Goal: Task Accomplishment & Management: Complete application form

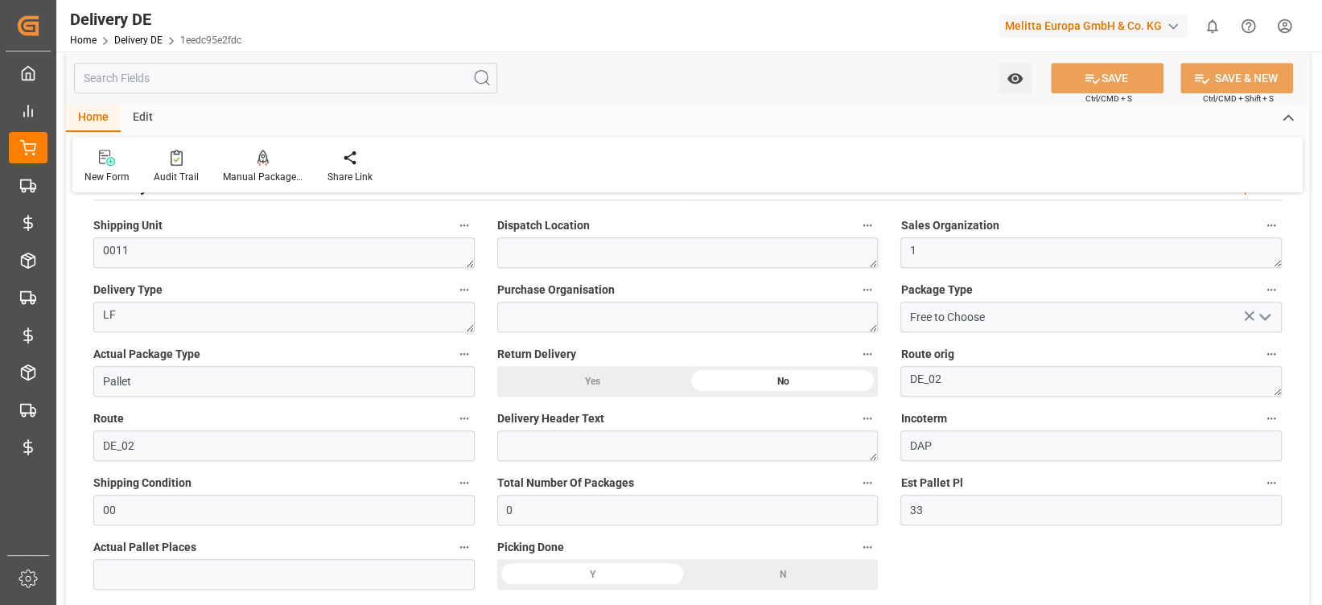
scroll to position [785, 0]
click at [172, 166] on icon at bounding box center [177, 158] width 12 height 16
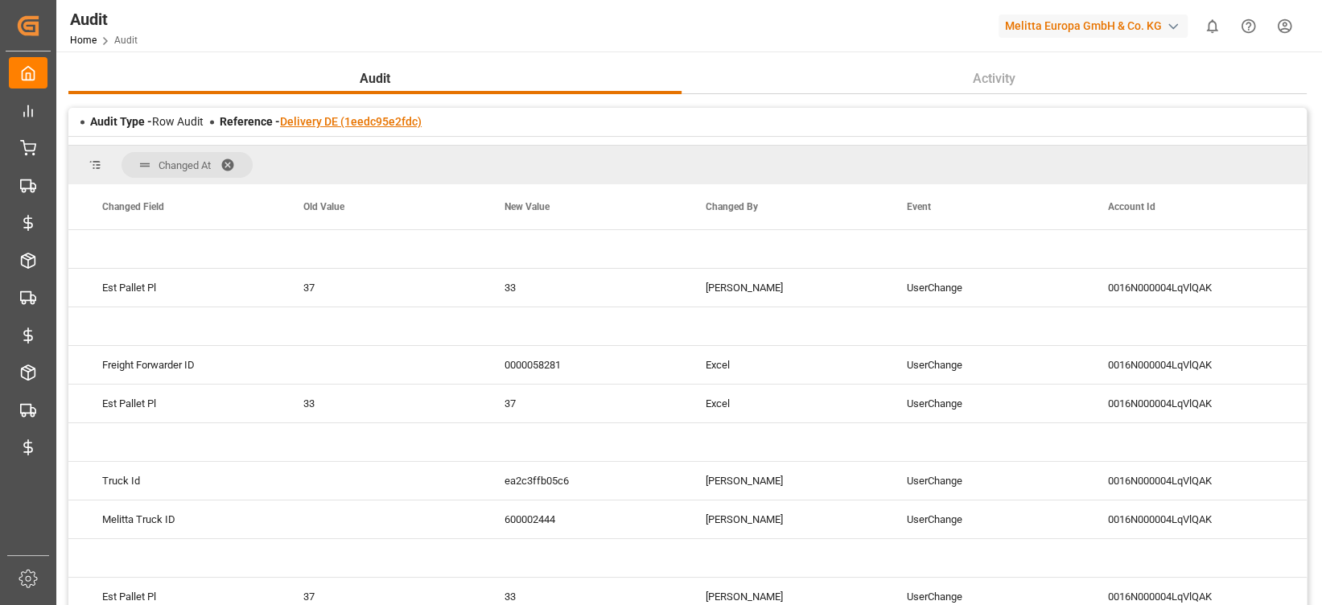
click at [396, 127] on link "Delivery DE (1eedc95e2fdc)" at bounding box center [351, 121] width 142 height 13
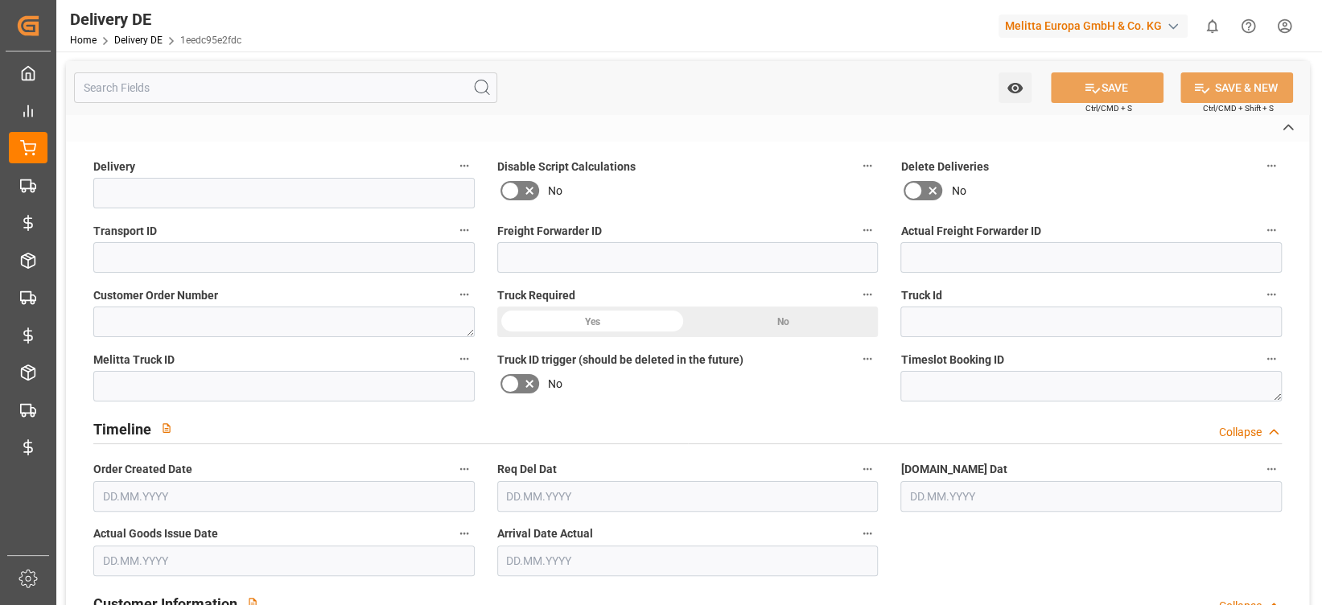
type input "92555775"
type input "1386d670c63a"
type input "0000058281"
type textarea "2057050022"
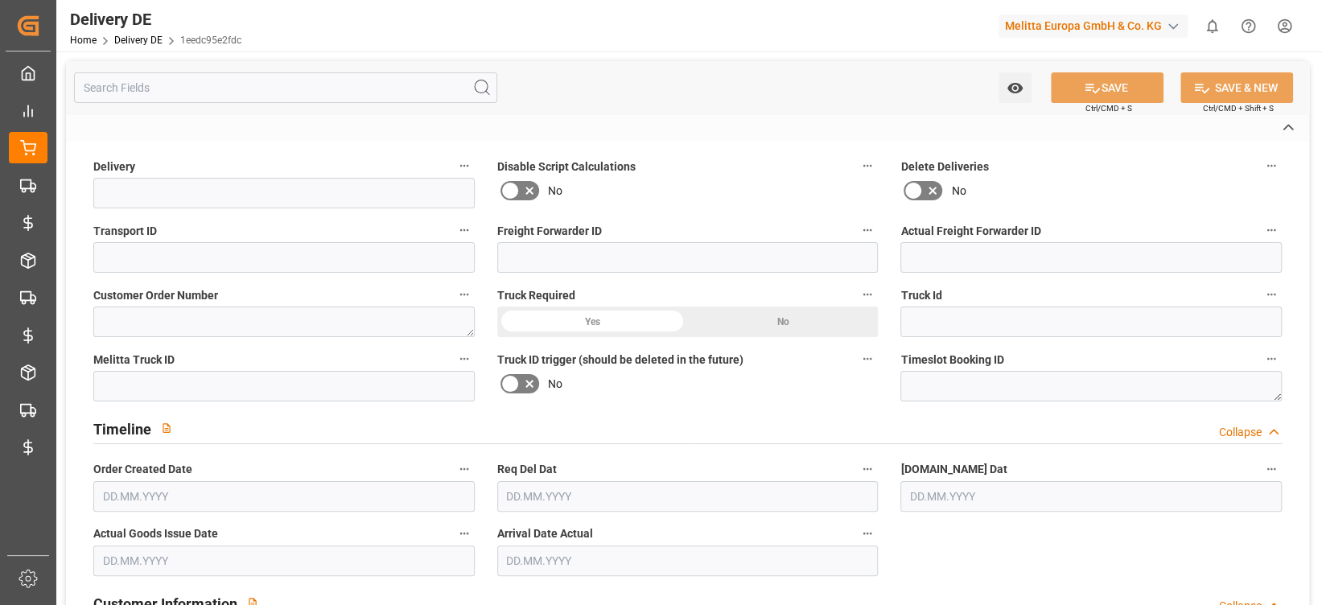
type input "ea2c3ffb05c6"
type input "600002444"
type textarea "TS Lager 517"
type textarea "0000008936"
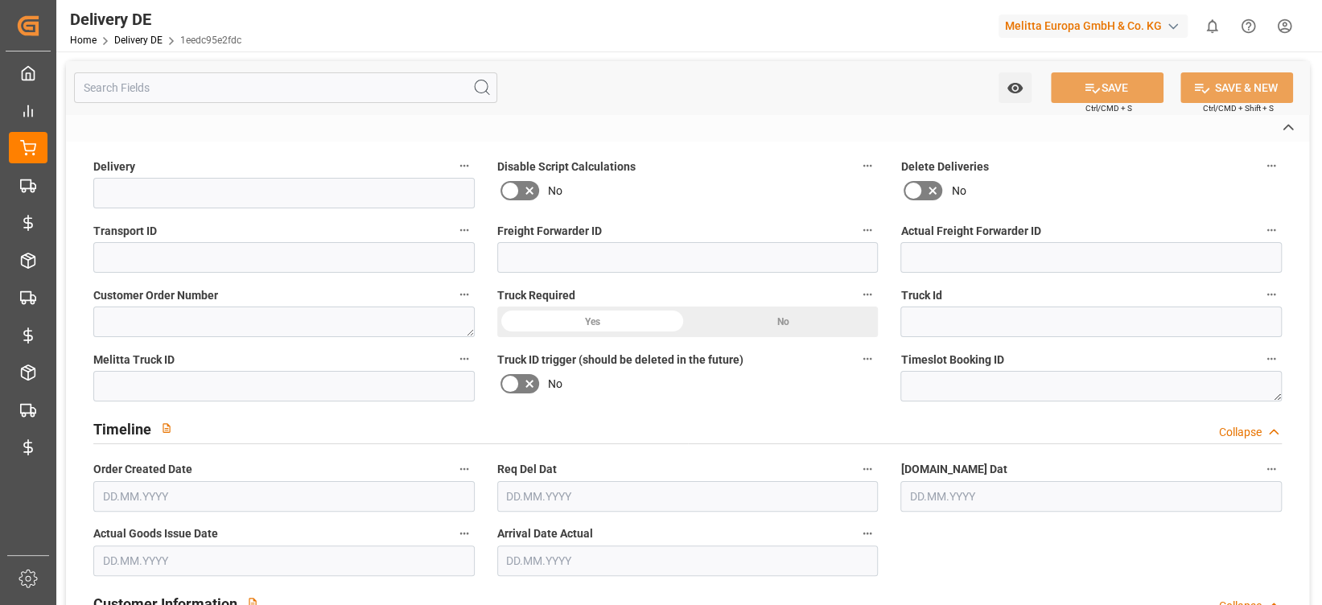
type textarea "TS Lager 517"
type textarea "[STREET_ADDRESS]"
type textarea "39171"
type textarea "DE"
type textarea "Suelzetal"
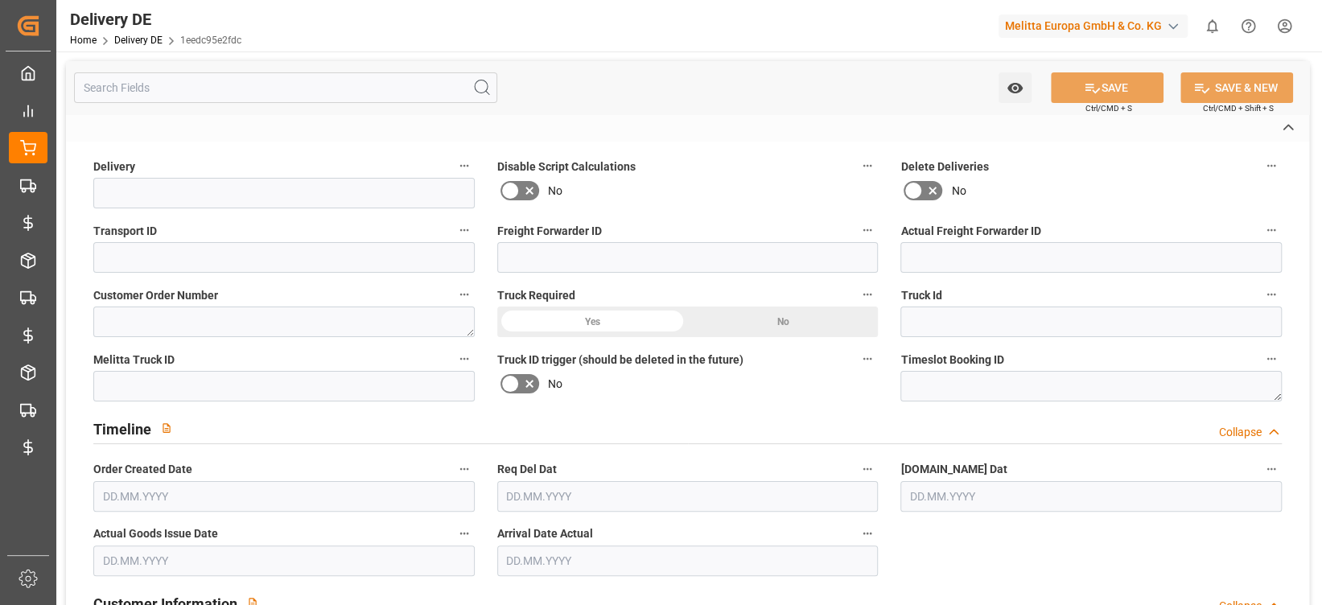
type textarea "39"
type textarea "0011"
type textarea "1"
type textarea "LF"
type input "Free to Choose"
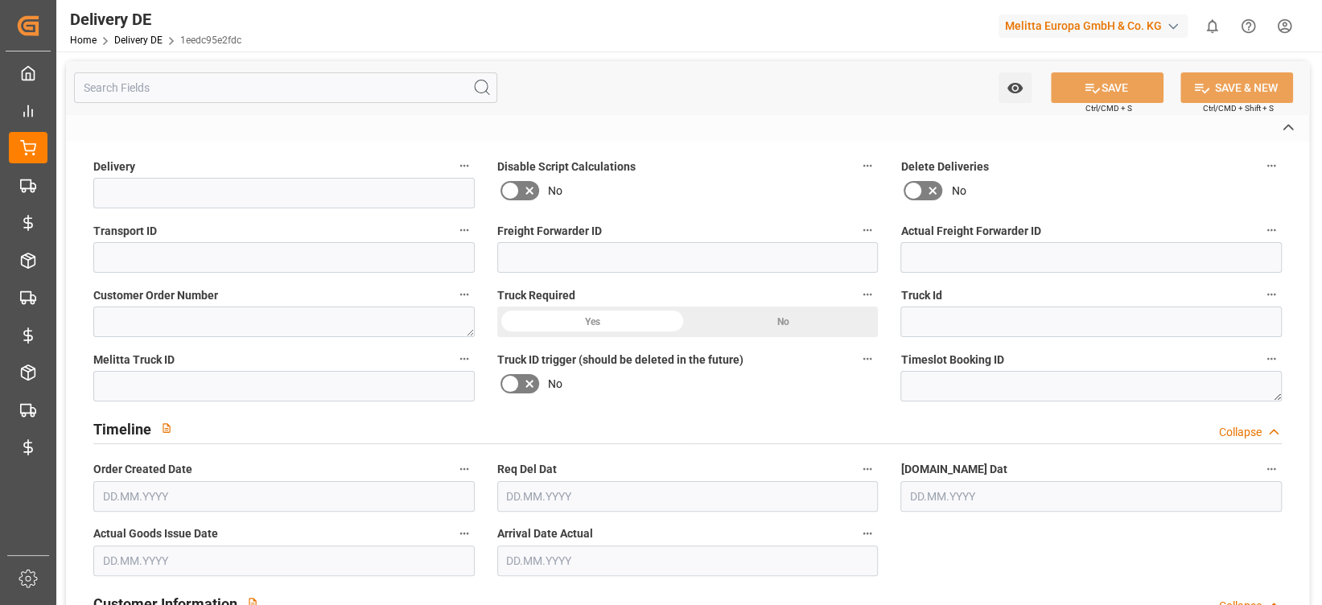
type input "Pallet"
type textarea "DE_02"
type input "DE_02"
type input "DAP"
type input "00"
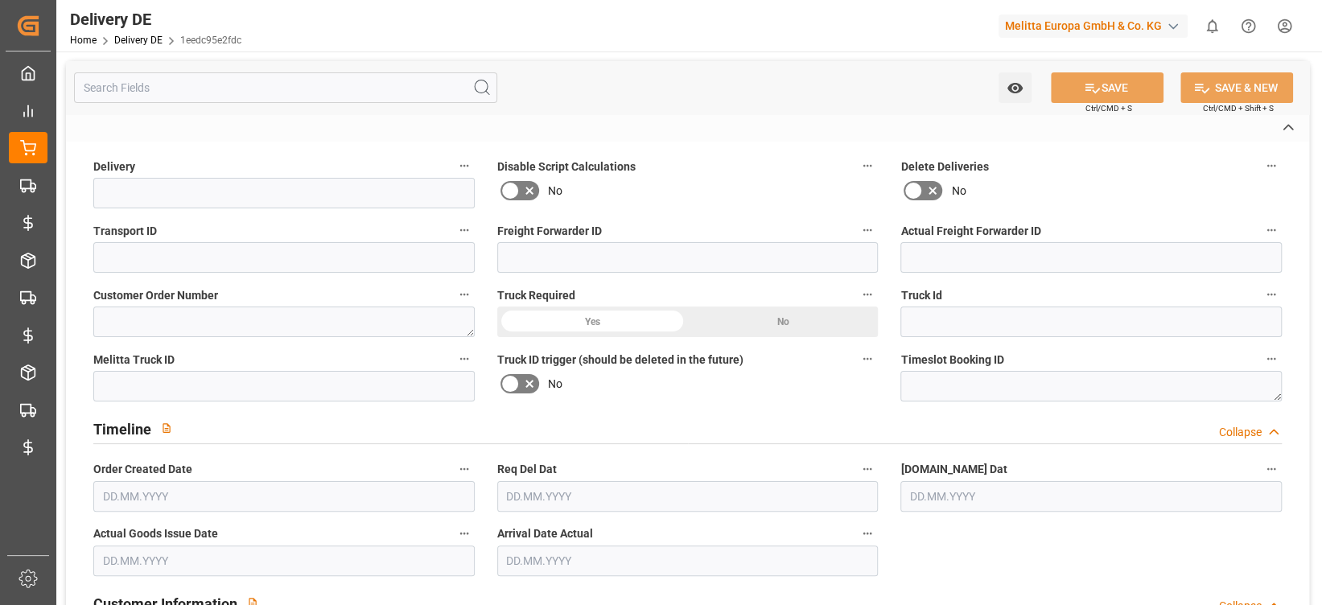
type input "H105"
type textarea "Maximale Palettenhöhe 1,05 m"
type input "LMIX"
type textarea "Einzelne Lagen auf Mischpaletten"
type input "M105"
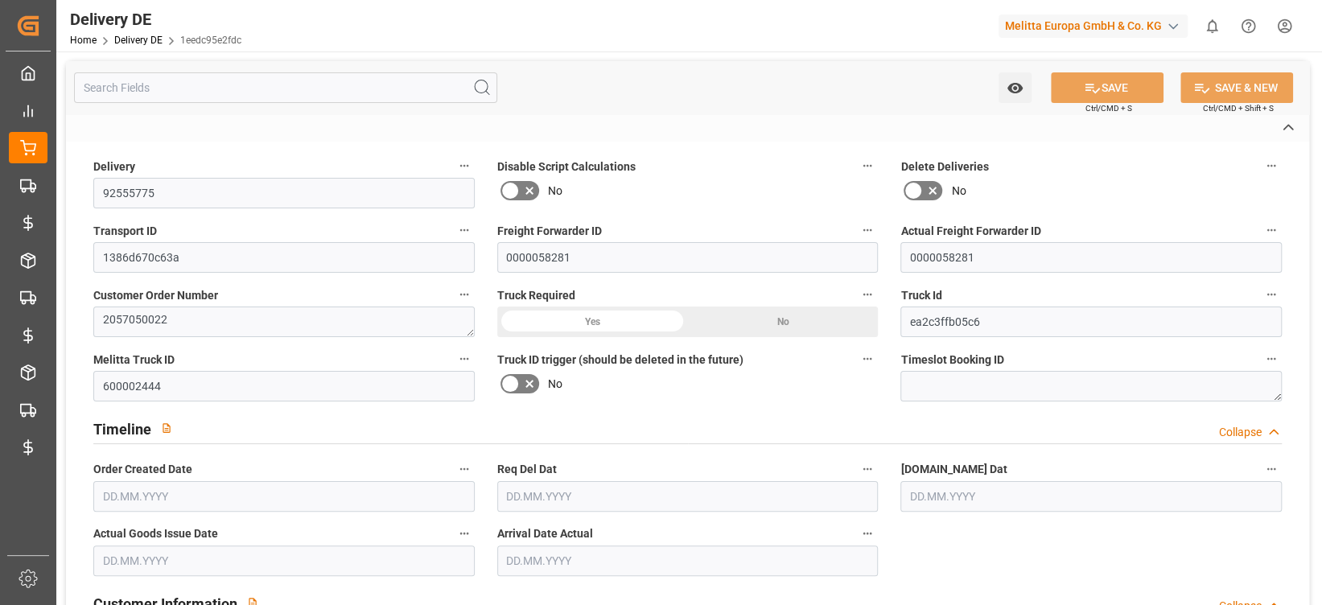
type textarea "Sortenreine Pal. Max 1,05 M"
type input "SPAL"
type textarea "mit Stützpalette"
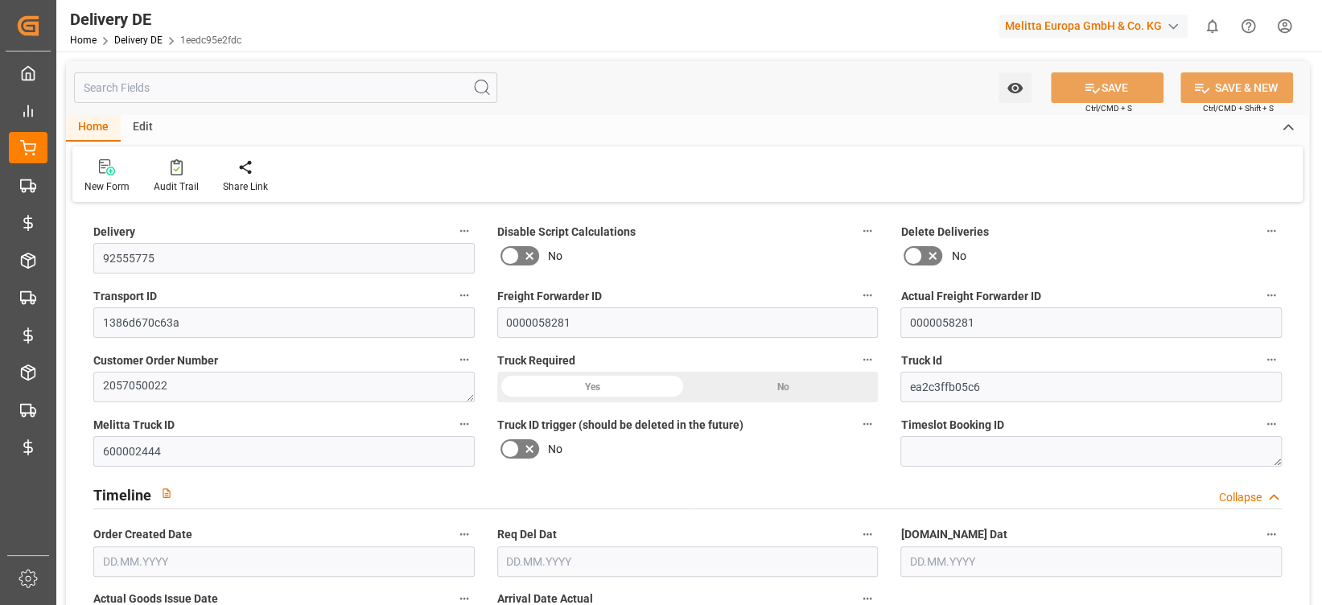
type input "0"
type input "33"
type input "9787.472"
type input "13081"
type input "49677.296"
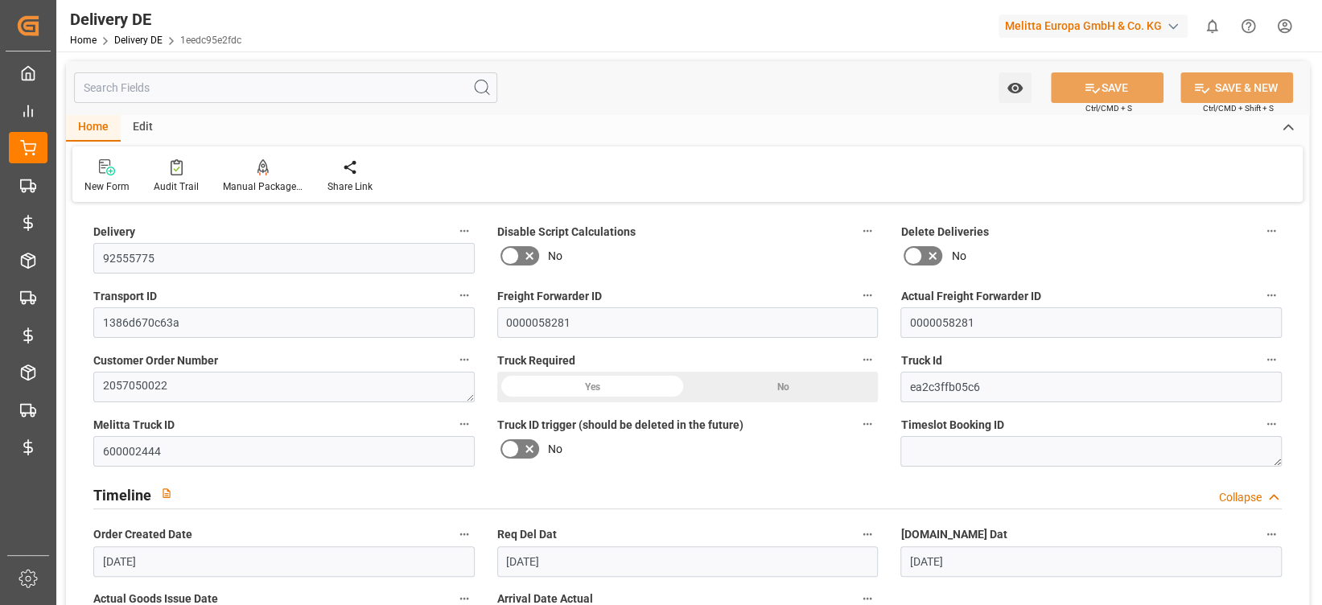
type input "[DATE]"
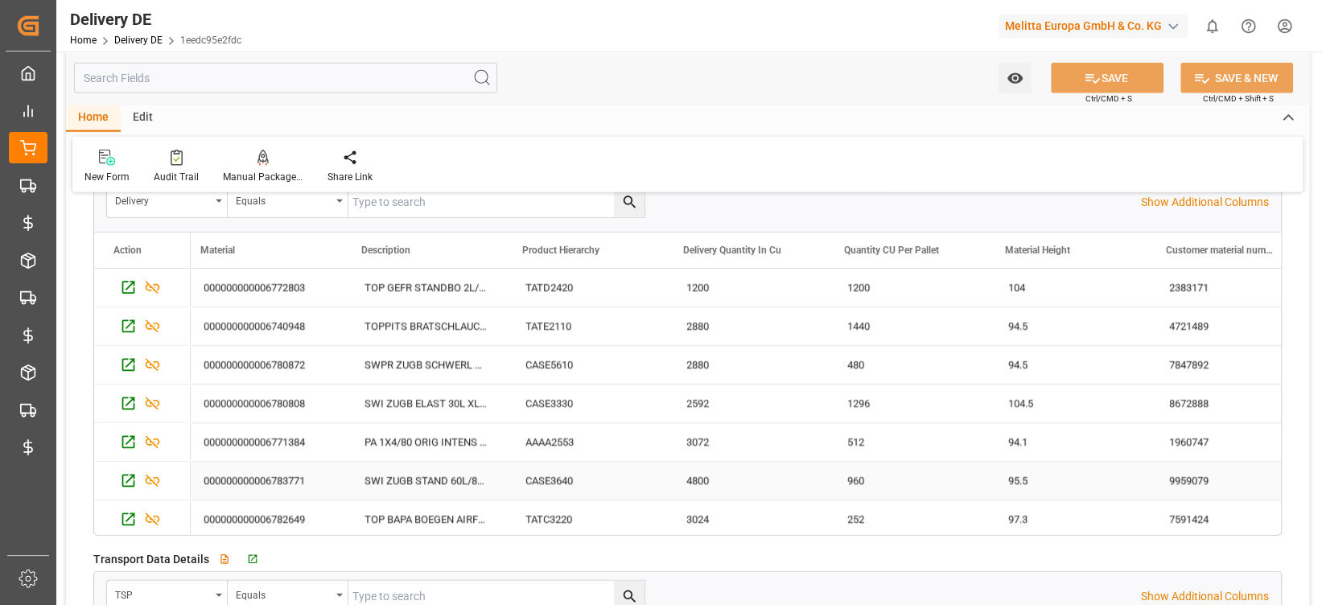
scroll to position [0, 331]
click at [162, 71] on input "text" at bounding box center [285, 78] width 423 height 31
click at [155, 46] on div "Delivery DE Home Delivery DE 1eedc95e2fdc" at bounding box center [155, 25] width 183 height 51
click at [150, 39] on link "Delivery DE" at bounding box center [138, 40] width 48 height 11
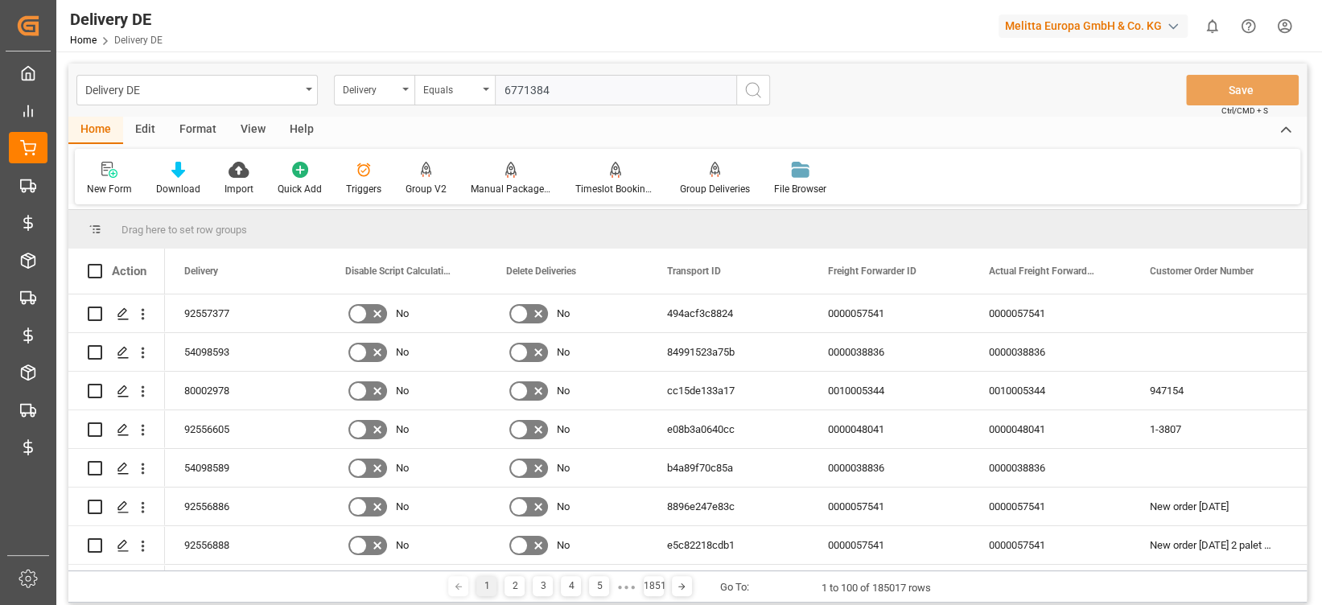
type input "6771384"
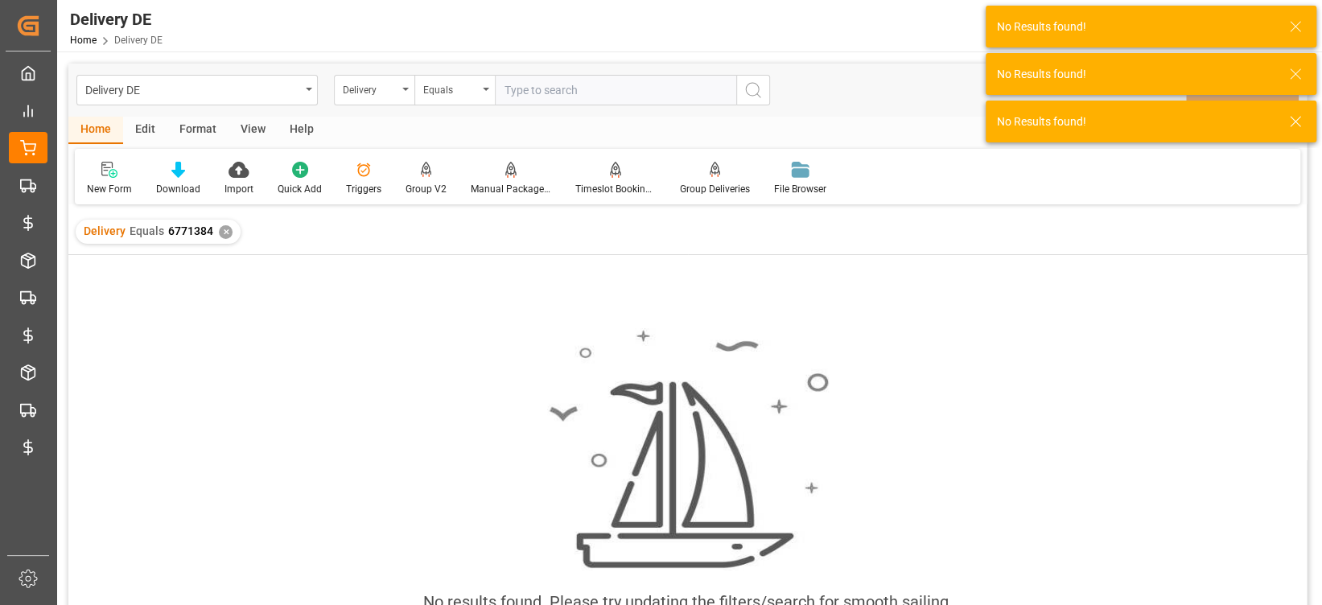
click at [224, 226] on div "✕" at bounding box center [226, 232] width 14 height 14
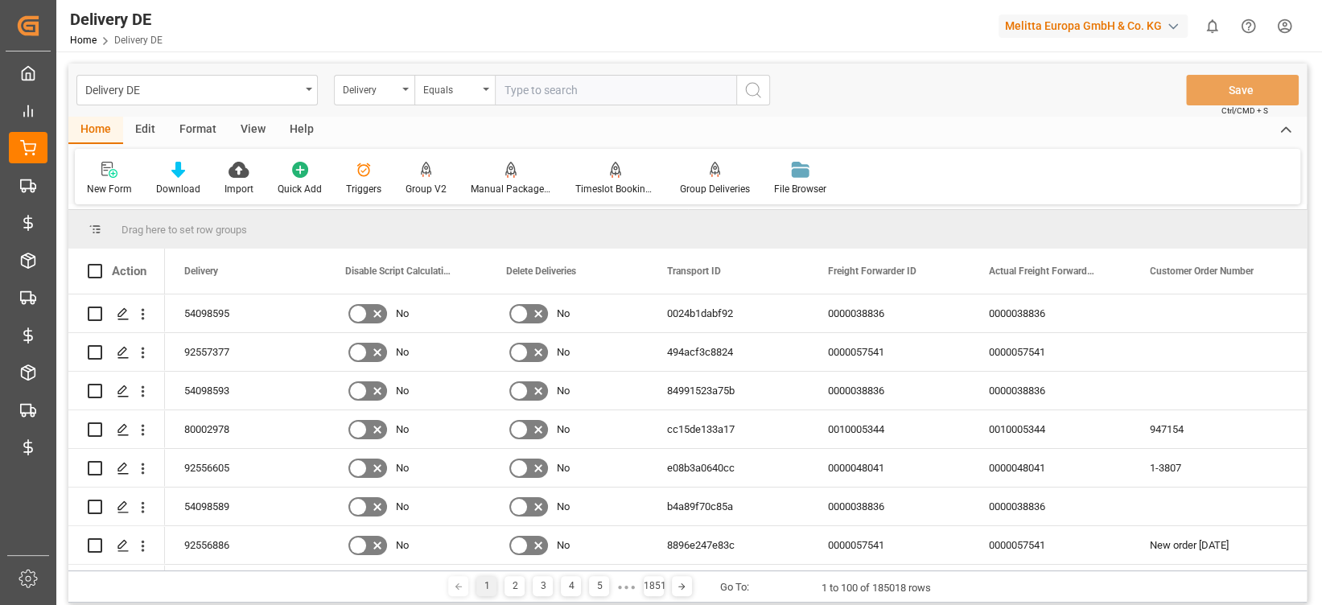
click at [571, 89] on input "text" at bounding box center [615, 90] width 241 height 31
type input "ß"
type input "925565"
drag, startPoint x: 550, startPoint y: 88, endPoint x: 450, endPoint y: 85, distance: 99.8
click at [450, 85] on div "Delivery Equals 925565" at bounding box center [552, 90] width 436 height 31
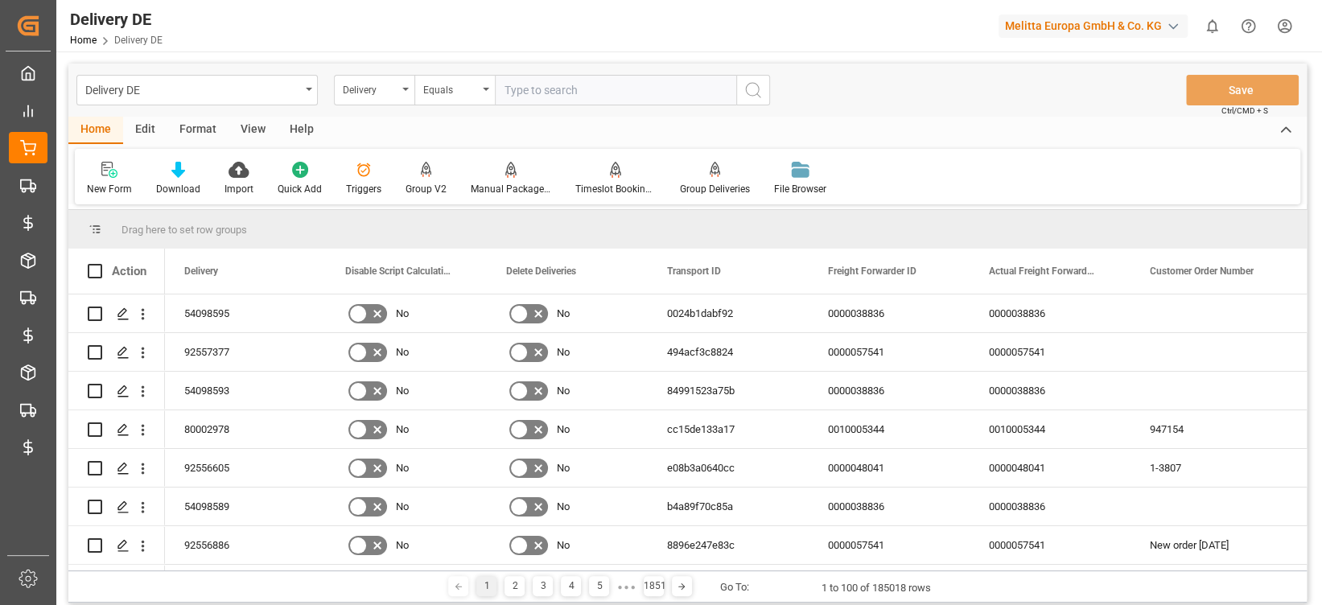
click at [520, 93] on input "text" at bounding box center [615, 90] width 241 height 31
type input "92556559"
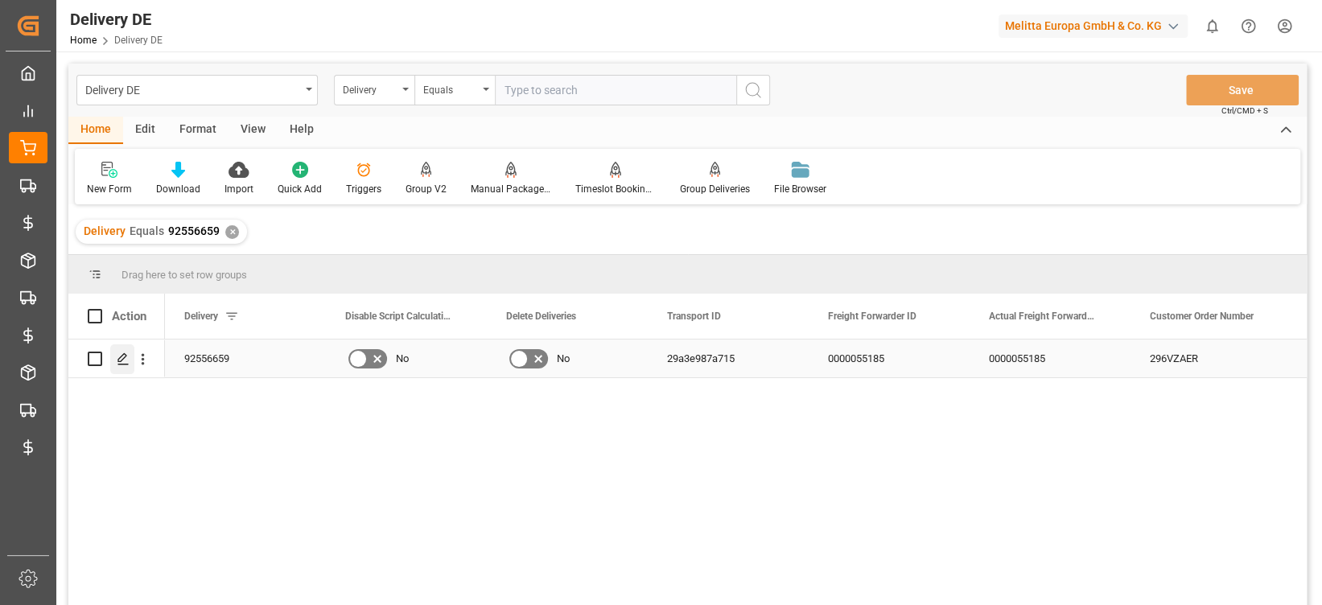
click at [118, 361] on polygon "Press SPACE to select this row." at bounding box center [122, 358] width 8 height 8
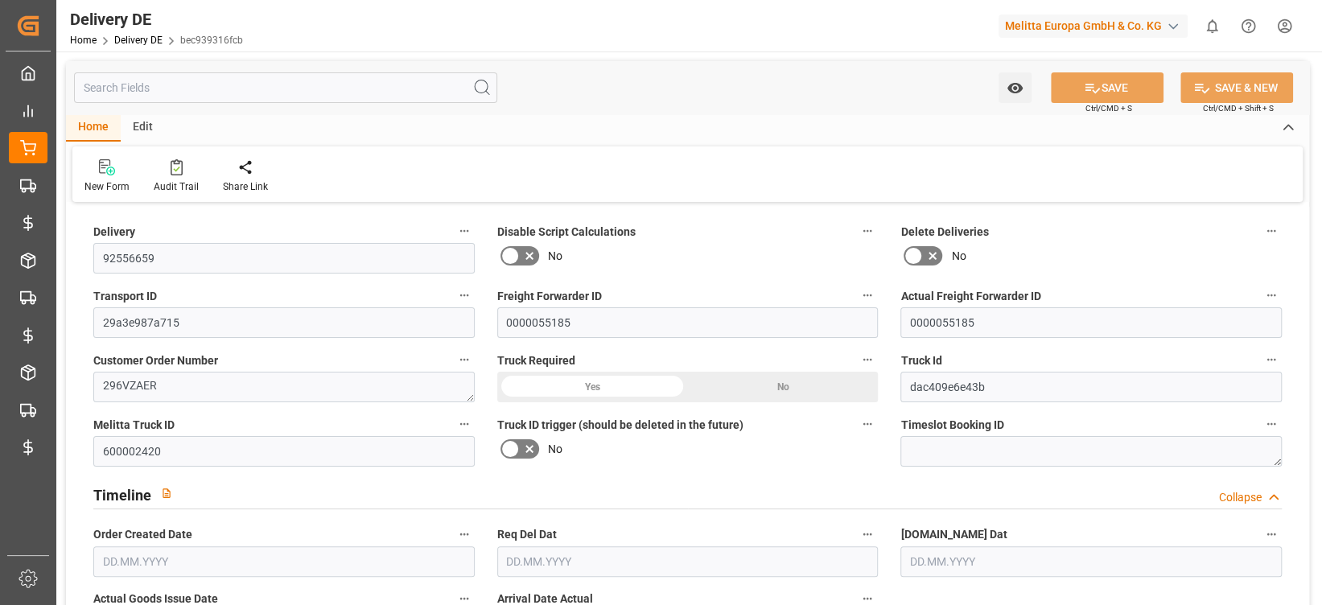
type input "0"
type input "16"
type input "1699.559"
type input "2641.324"
type input "19248.618"
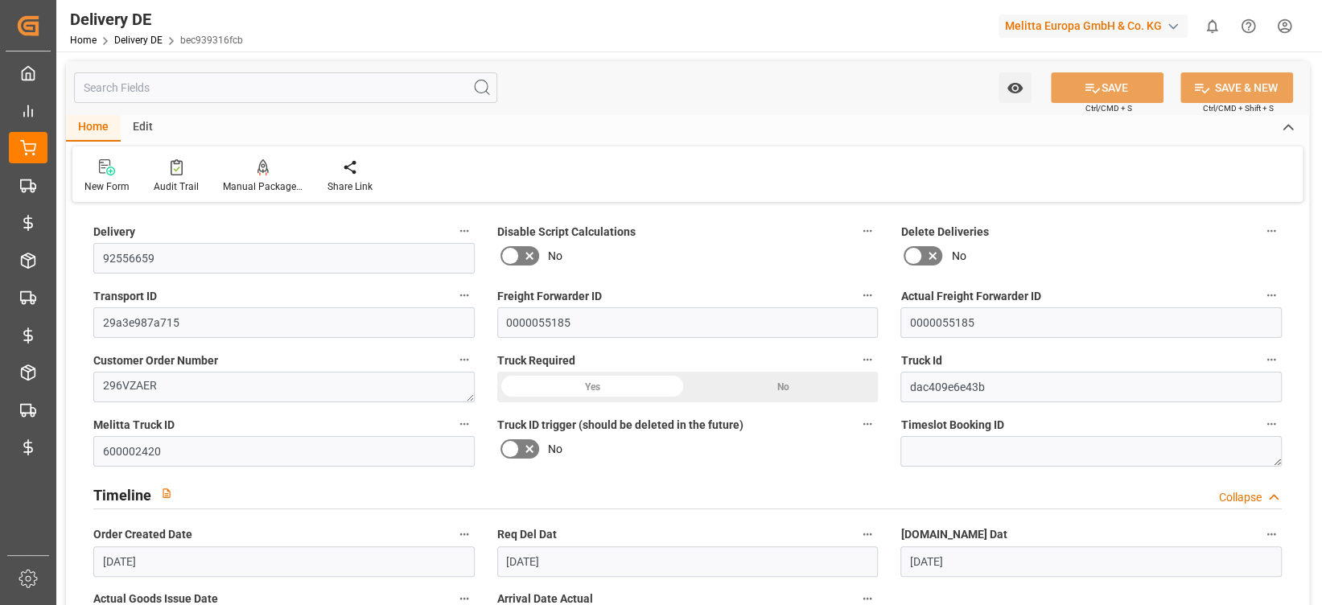
type input "09.09.2025"
type input "[DATE]"
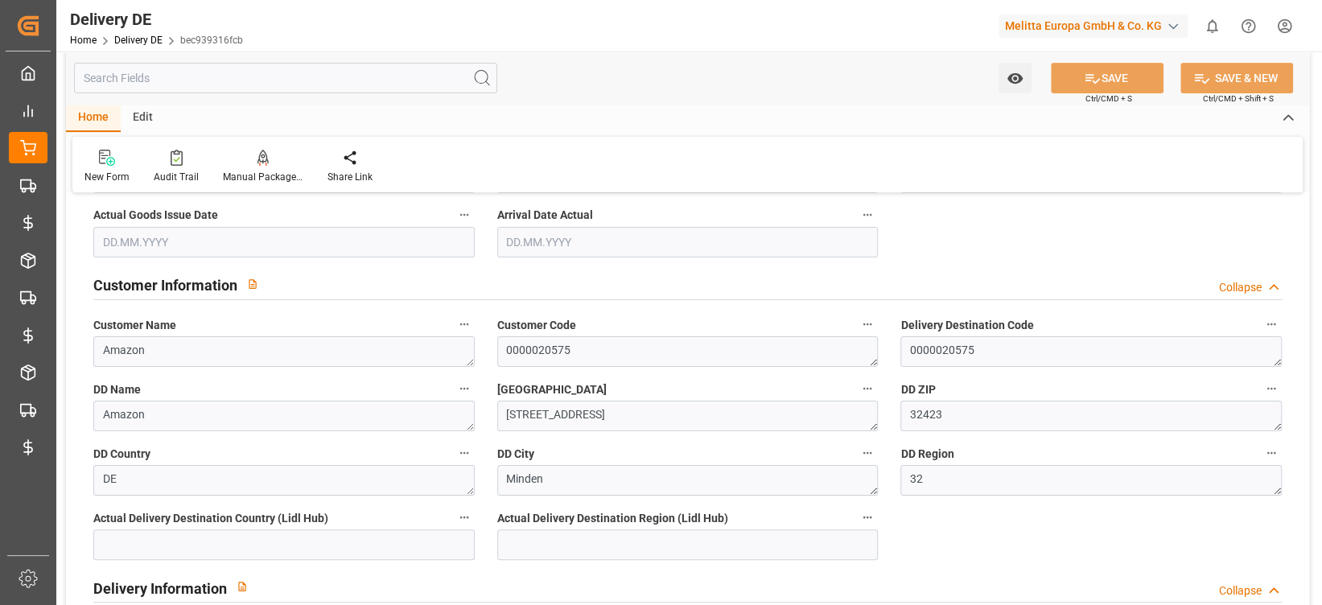
scroll to position [367, 0]
